Goal: Transaction & Acquisition: Purchase product/service

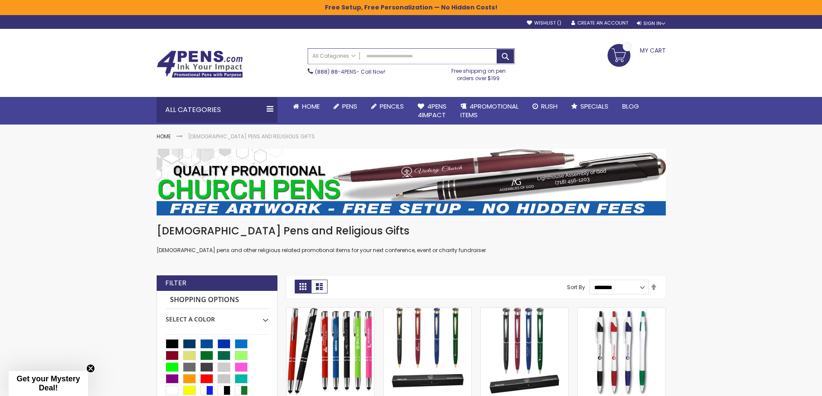
click at [373, 53] on input "Search" at bounding box center [411, 56] width 206 height 15
type input "*******"
click at [496, 49] on button "Search" at bounding box center [504, 56] width 17 height 14
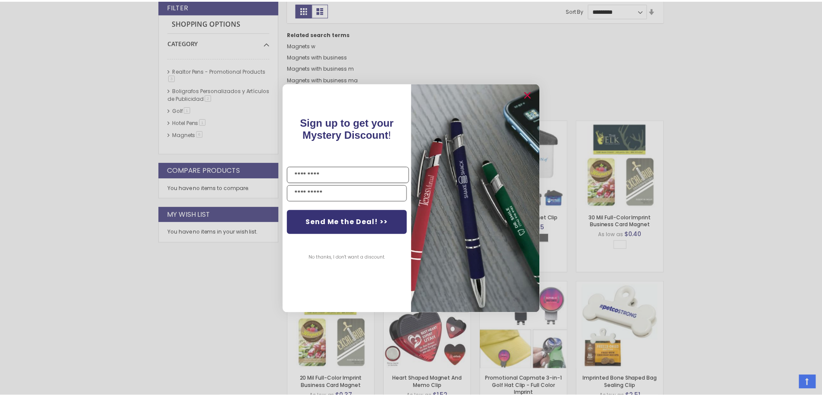
scroll to position [188, 0]
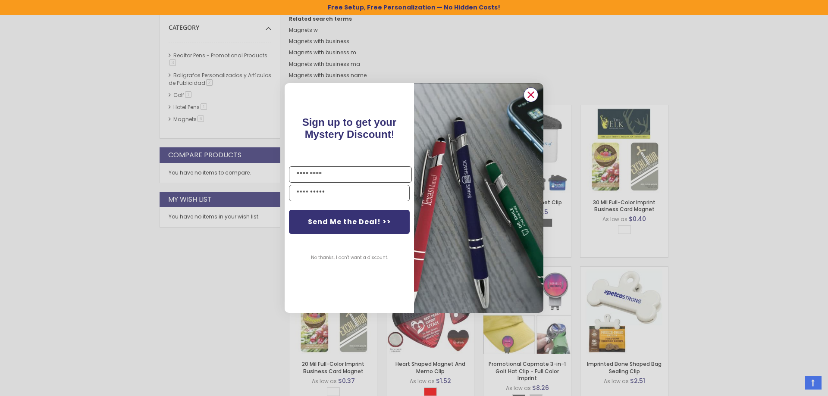
click at [531, 94] on circle "Close dialog" at bounding box center [530, 94] width 13 height 13
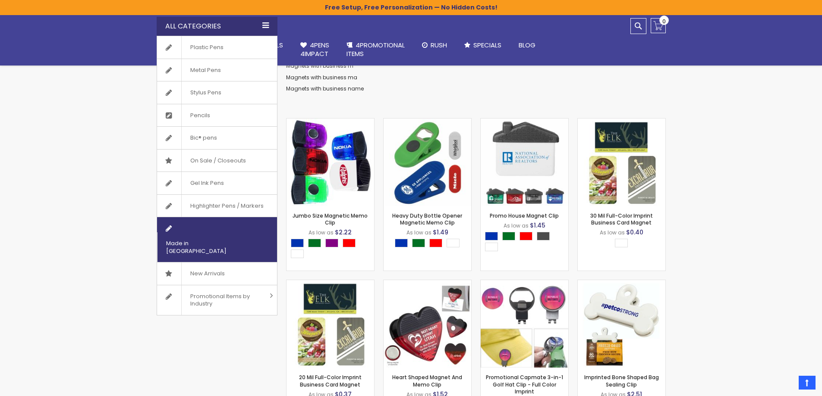
scroll to position [207, 0]
